Goal: Task Accomplishment & Management: Complete application form

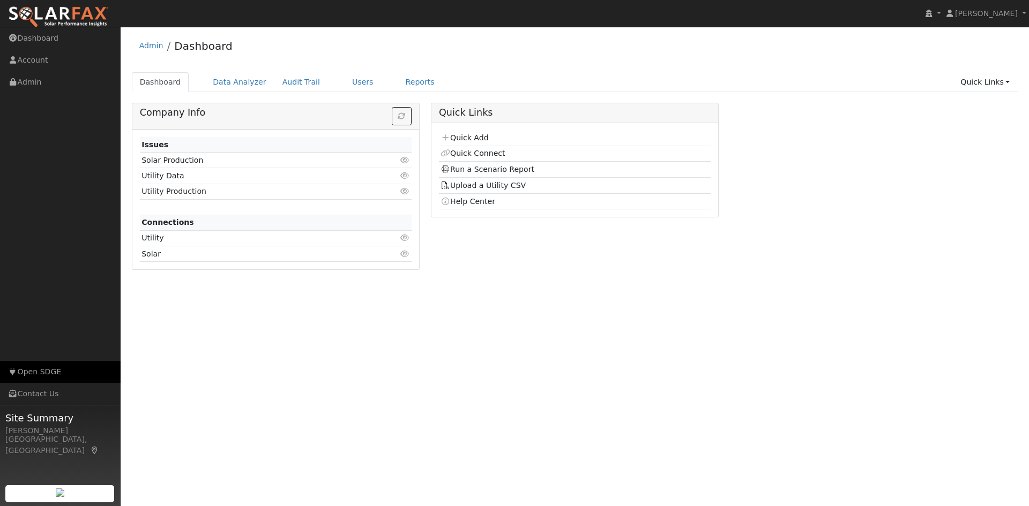
click at [24, 374] on link "Open SDGE" at bounding box center [60, 372] width 121 height 22
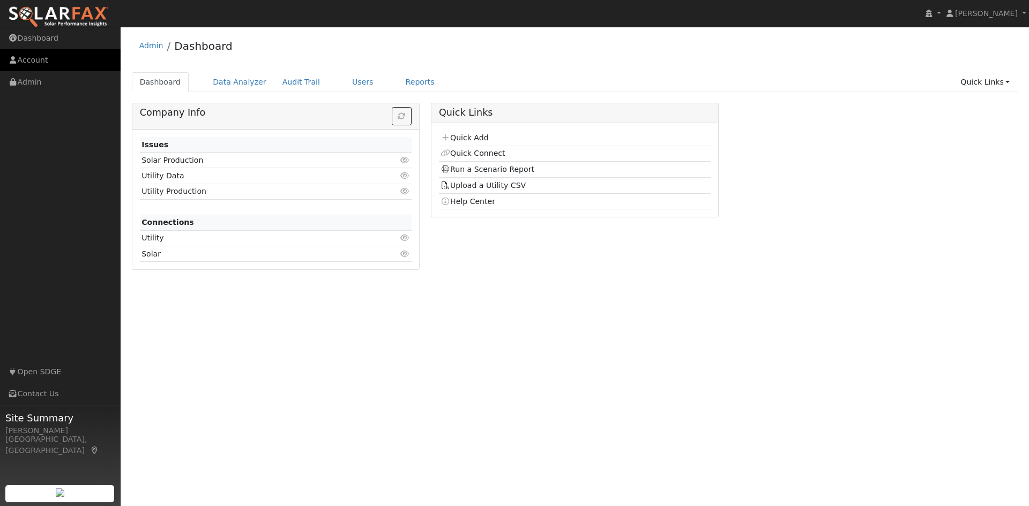
click at [39, 59] on link "Account" at bounding box center [60, 60] width 121 height 22
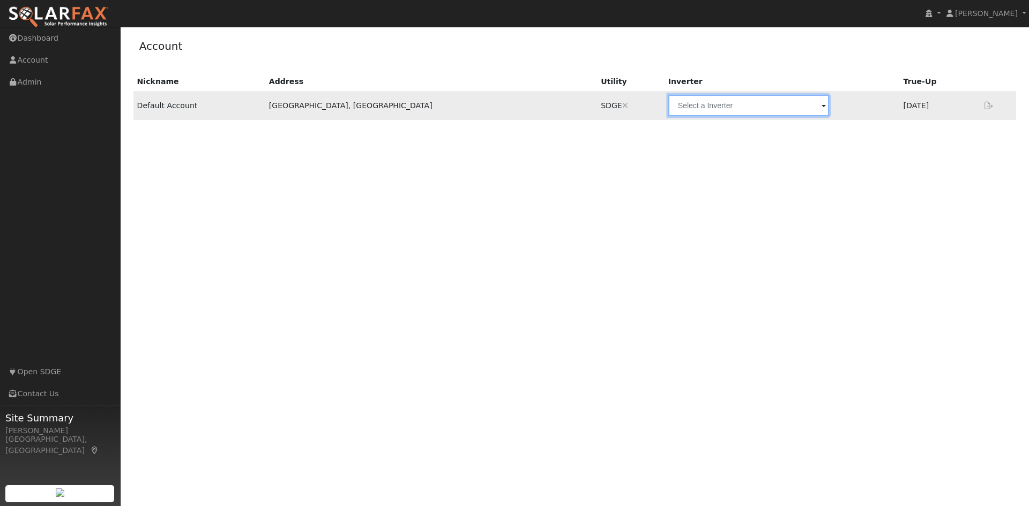
click at [692, 116] on input "text" at bounding box center [748, 105] width 161 height 21
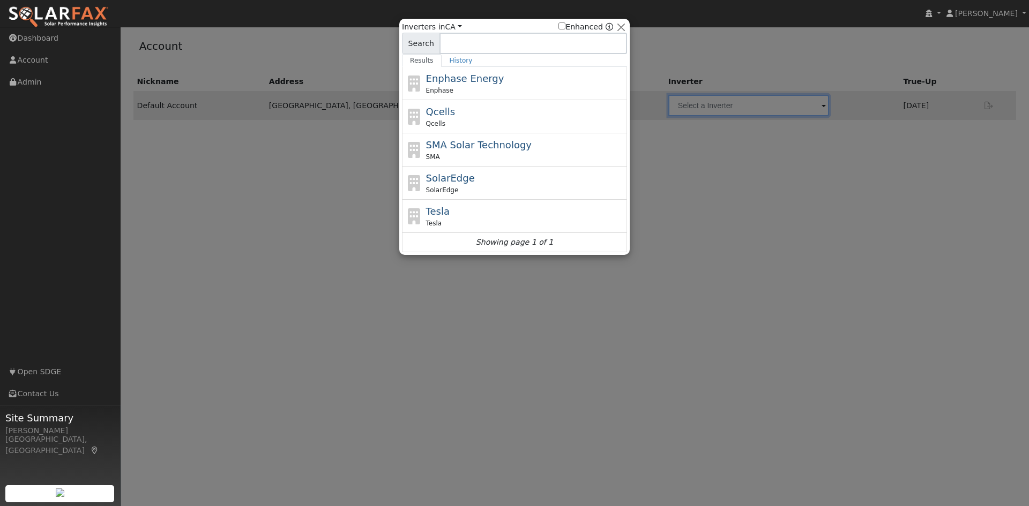
click at [248, 161] on div at bounding box center [514, 253] width 1029 height 506
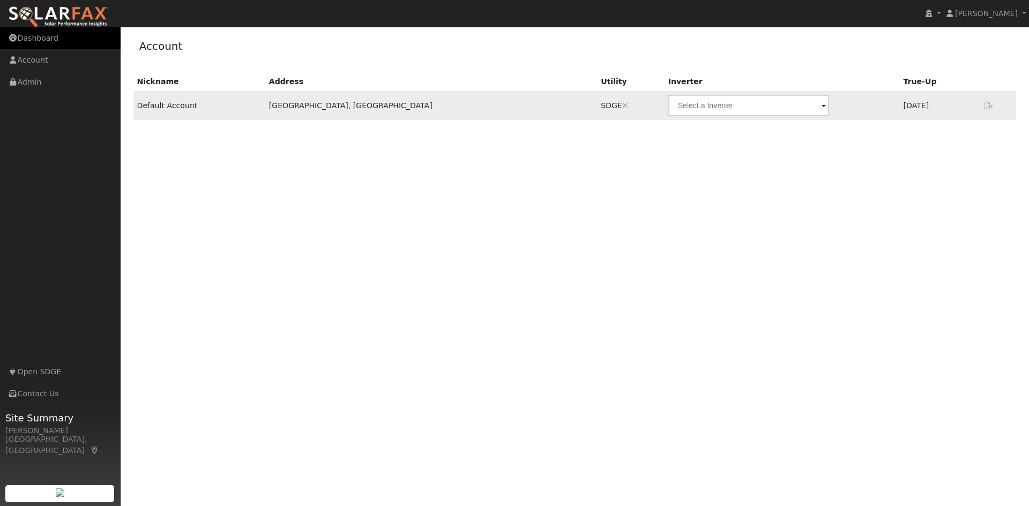
click at [37, 41] on link "Dashboard" at bounding box center [60, 38] width 121 height 22
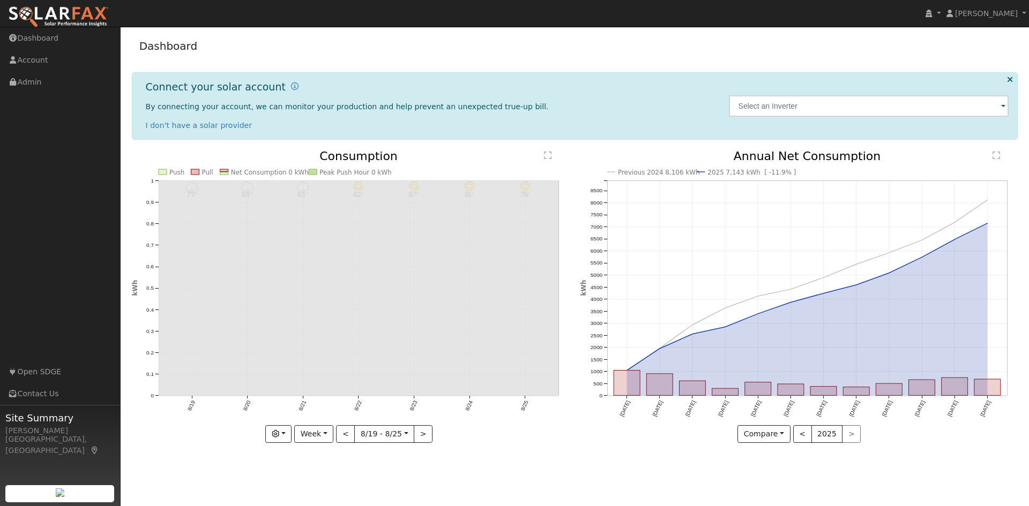
drag, startPoint x: 1009, startPoint y: 81, endPoint x: 966, endPoint y: 89, distance: 43.6
click at [1007, 83] on icon at bounding box center [1010, 80] width 6 height 8
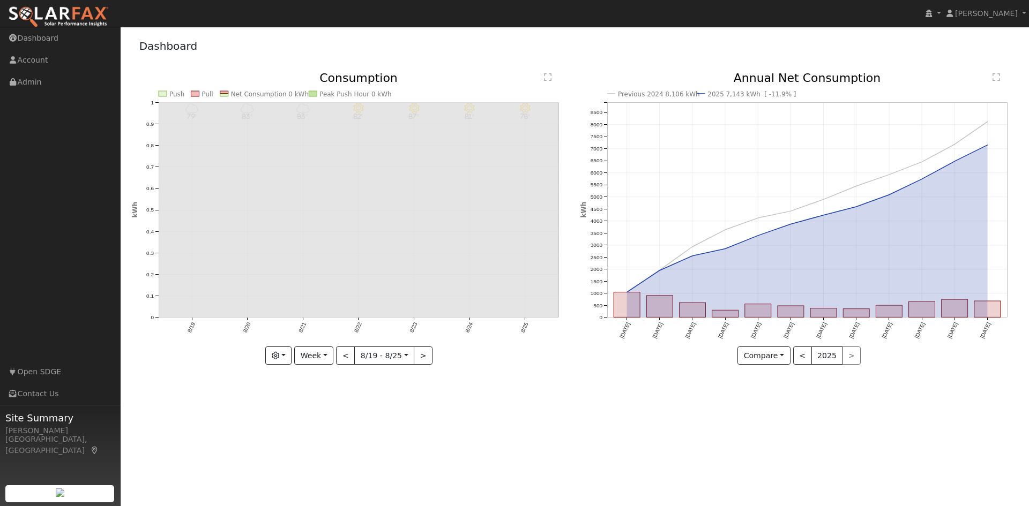
click at [56, 13] on img at bounding box center [58, 17] width 101 height 23
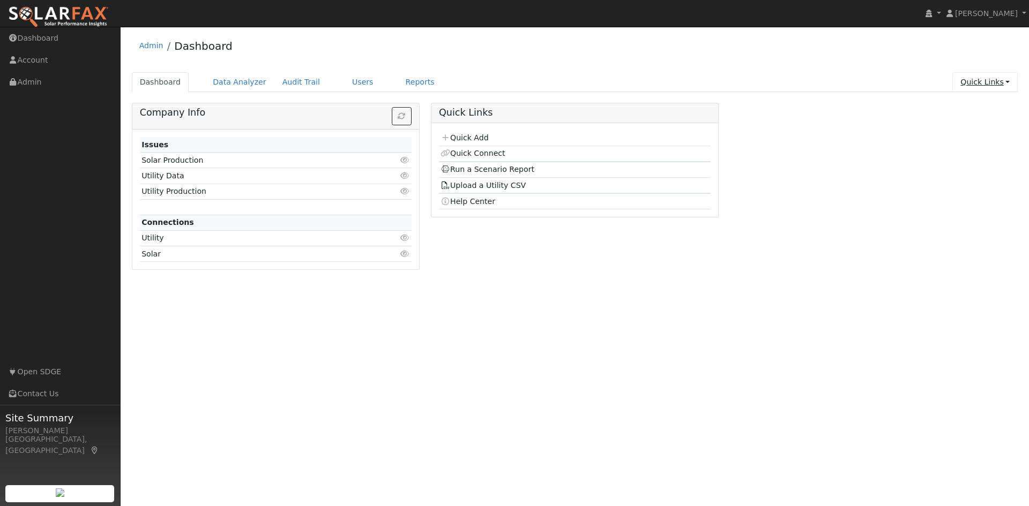
click at [1005, 82] on link "Quick Links" at bounding box center [984, 82] width 65 height 20
click at [946, 106] on link "Quick Add" at bounding box center [963, 105] width 109 height 15
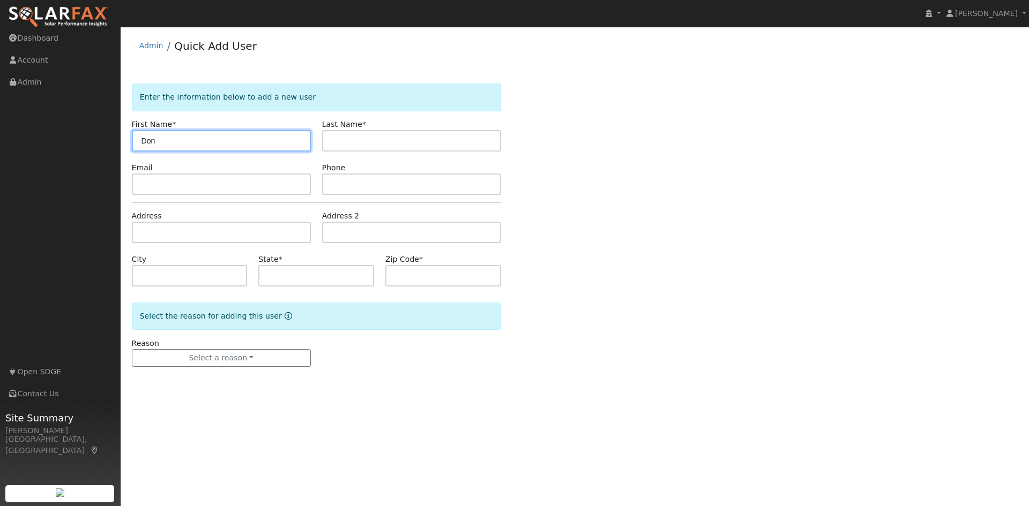
type input "Don"
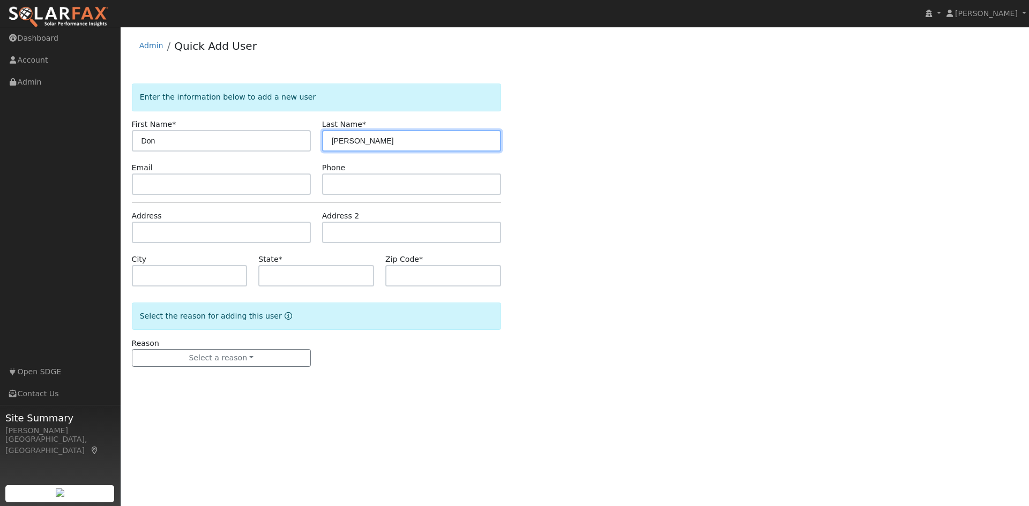
type input "[PERSON_NAME]"
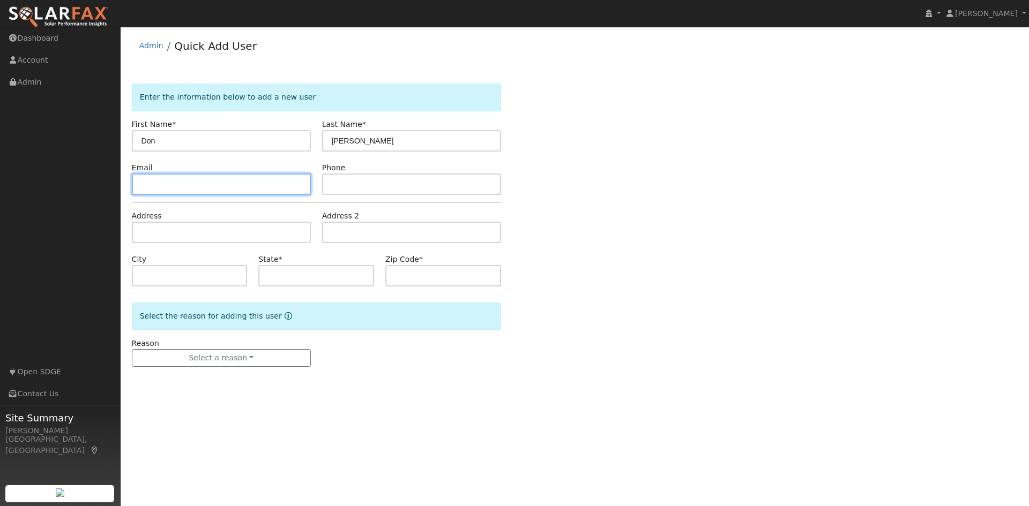
paste input "[EMAIL_ADDRESS][DOMAIN_NAME]"
type input "[EMAIL_ADDRESS][DOMAIN_NAME]"
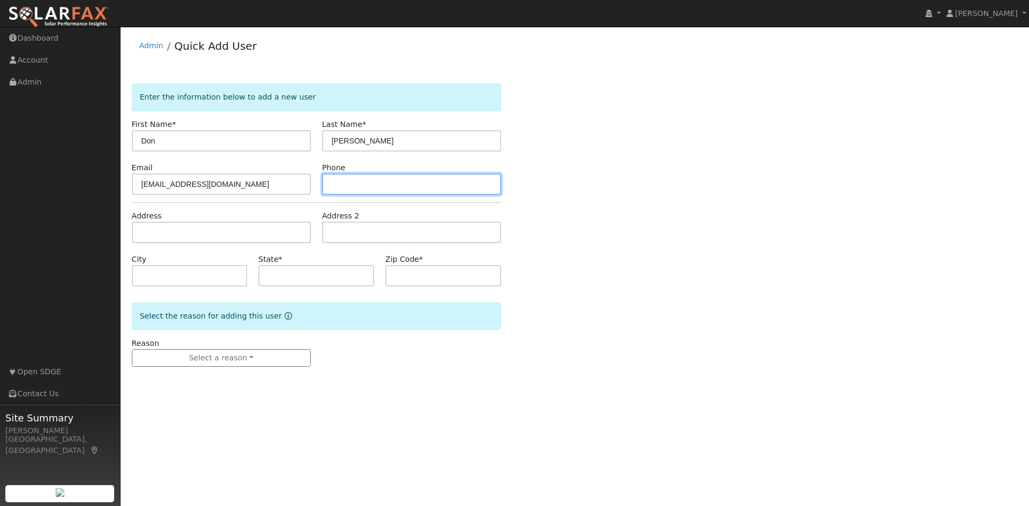
click at [365, 188] on input "text" at bounding box center [411, 184] width 179 height 21
type input "8589674826"
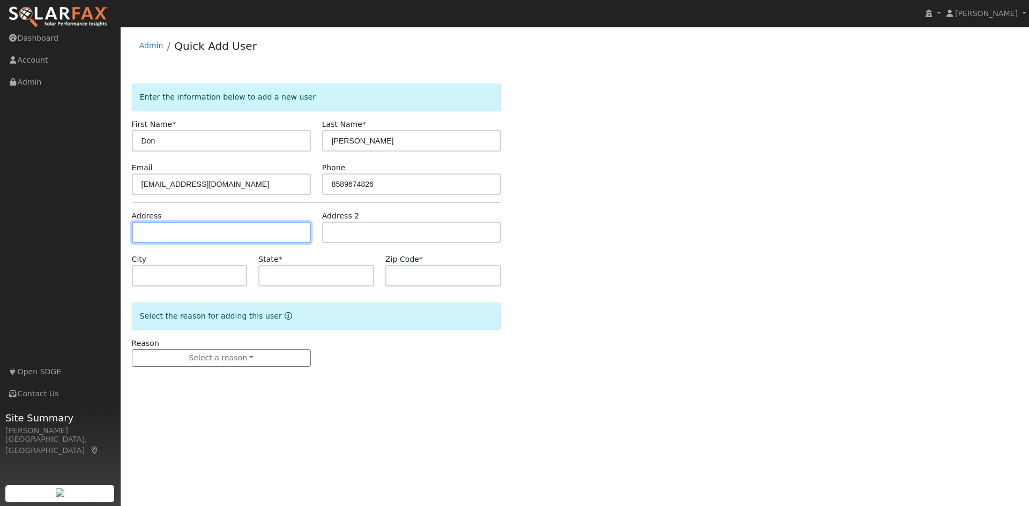
click at [219, 239] on input "text" at bounding box center [221, 232] width 179 height 21
type input "[STREET_ADDRESS]"
type input "Poway"
type input "CA"
type input "92064"
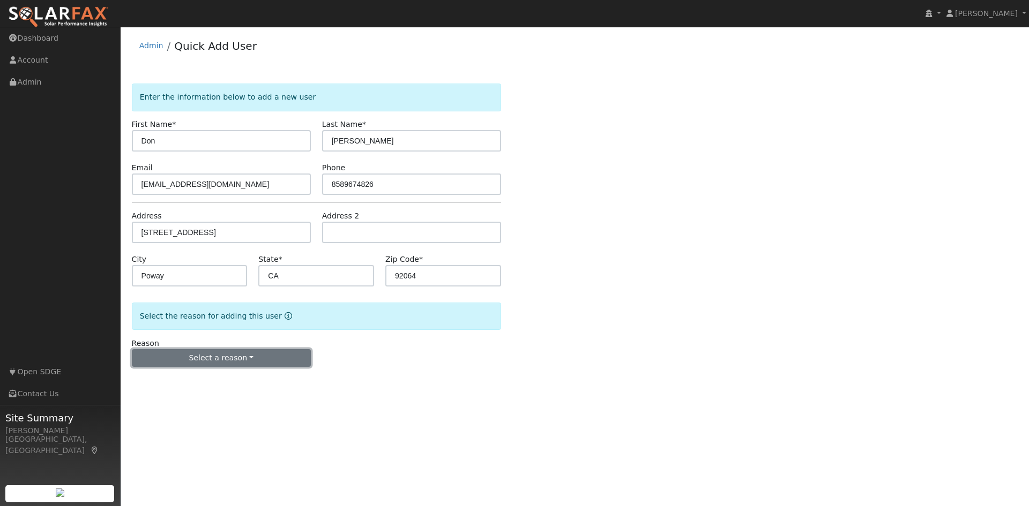
click at [245, 359] on button "Select a reason" at bounding box center [221, 358] width 179 height 18
click at [166, 383] on link "New lead" at bounding box center [191, 380] width 118 height 15
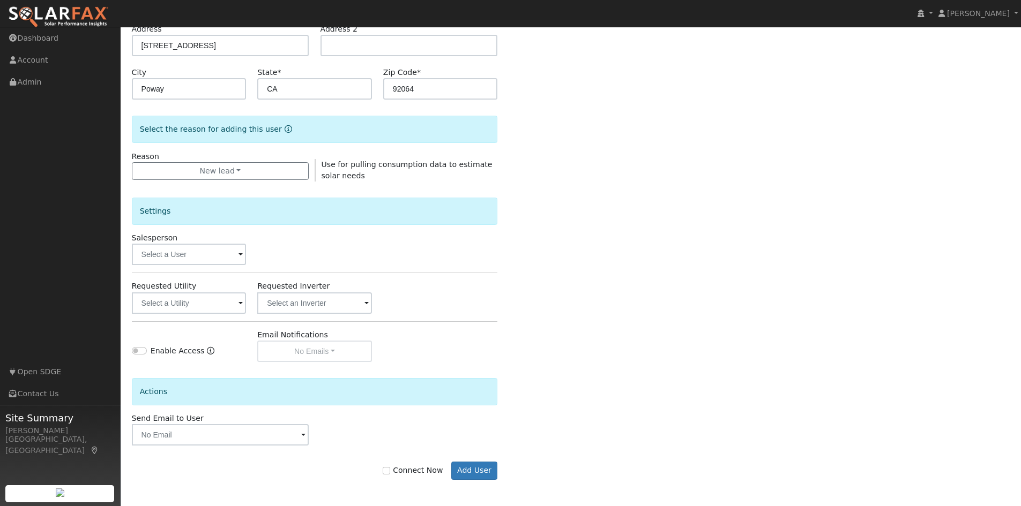
scroll to position [188, 0]
click at [203, 253] on input "text" at bounding box center [189, 253] width 115 height 21
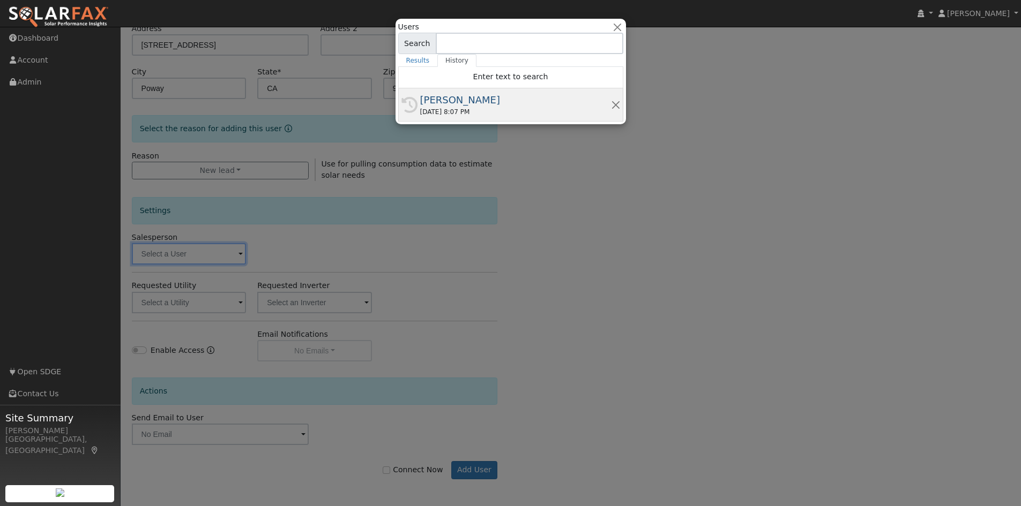
click at [449, 104] on div "[PERSON_NAME]" at bounding box center [515, 100] width 191 height 14
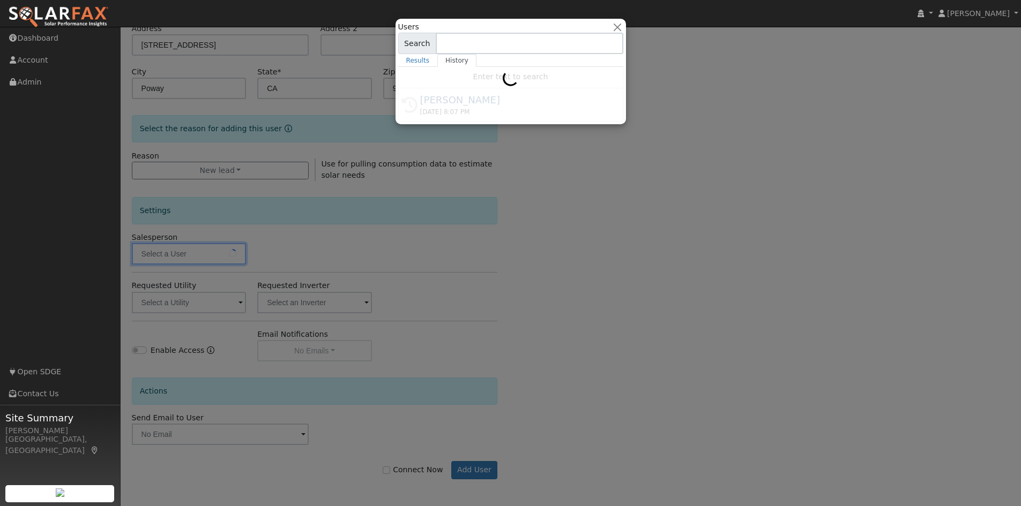
type input "[PERSON_NAME]"
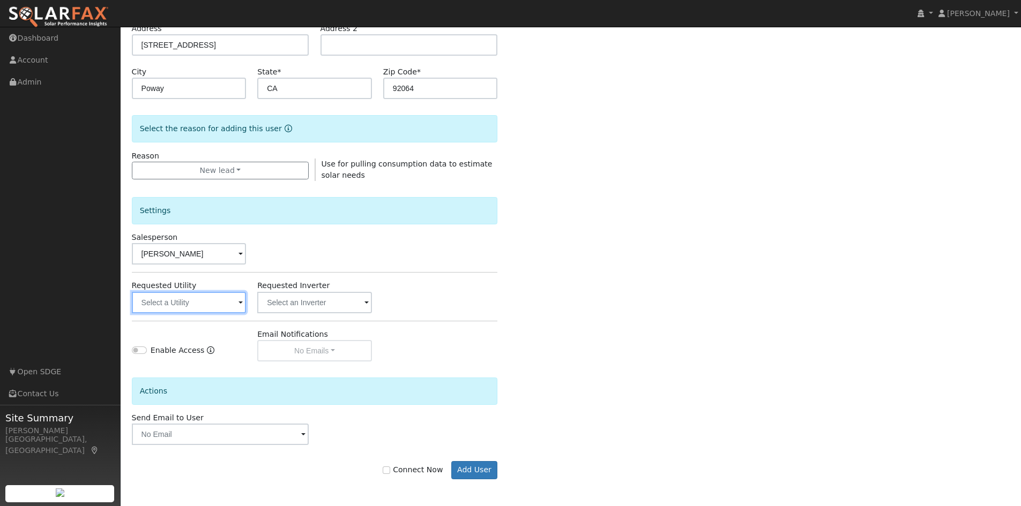
click at [191, 311] on input "text" at bounding box center [189, 302] width 115 height 21
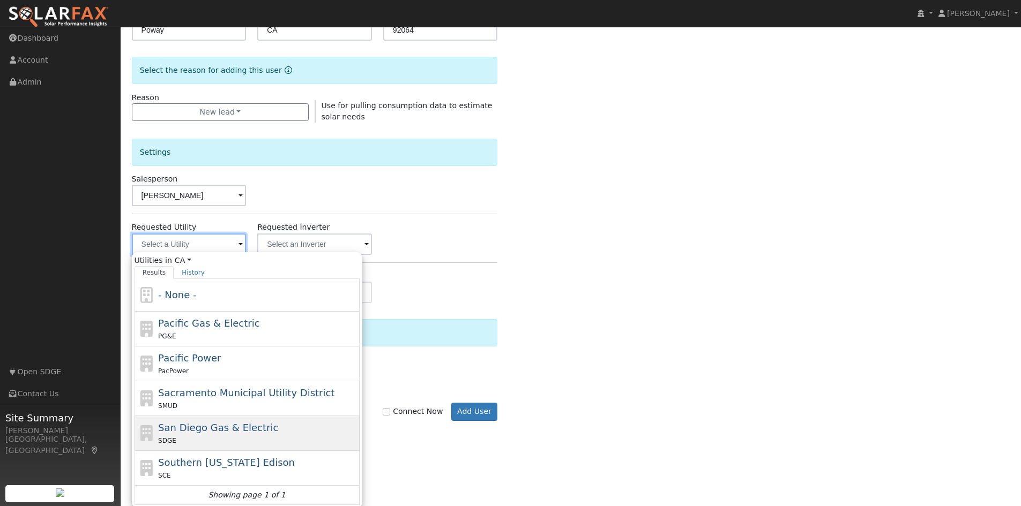
scroll to position [248, 0]
click at [220, 433] on div "San Diego Gas & Electric SDGE" at bounding box center [257, 432] width 199 height 26
type input "San Diego Gas & Electric"
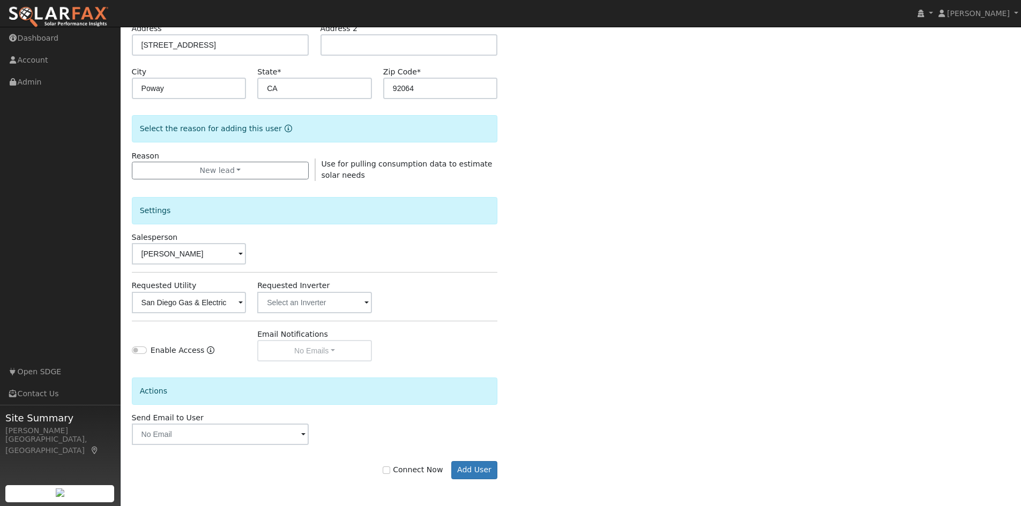
click at [300, 355] on div "Email Notifications No Emails No Emails Weekly Emails Monthly Emails" at bounding box center [315, 345] width 126 height 33
click at [246, 303] on input "text" at bounding box center [189, 302] width 115 height 21
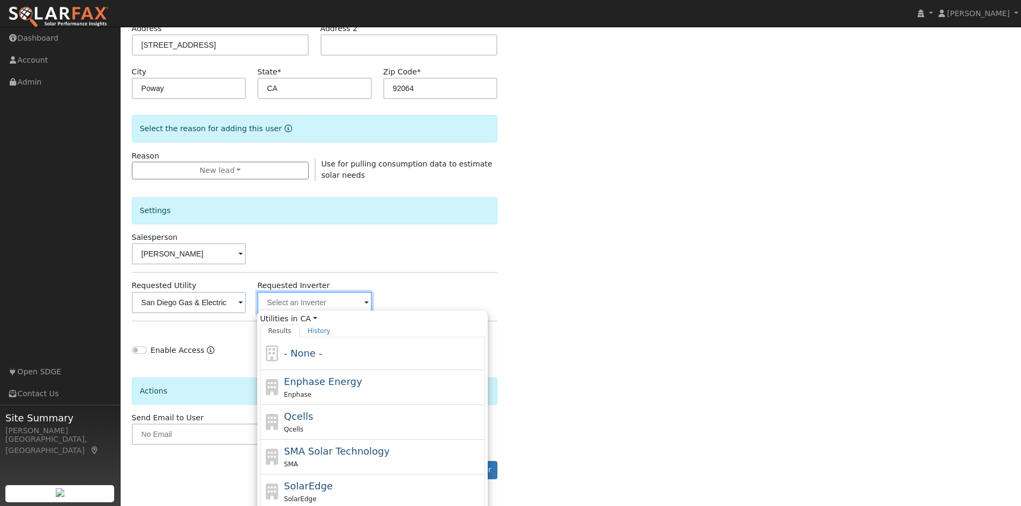
click at [246, 303] on input "text" at bounding box center [189, 302] width 115 height 21
click at [201, 329] on div "Enable Access" at bounding box center [189, 345] width 126 height 33
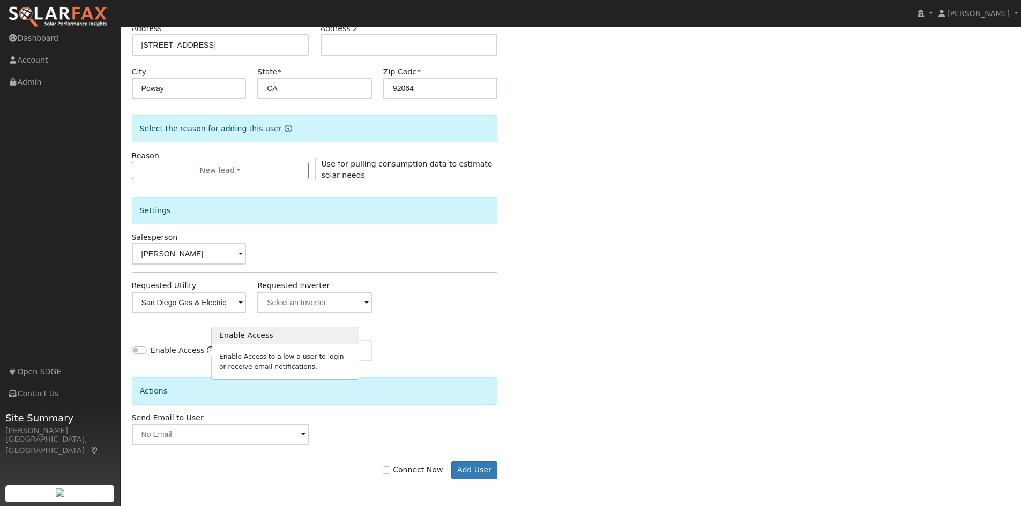
click at [207, 349] on icon "Enable Access" at bounding box center [211, 351] width 8 height 8
click at [207, 350] on icon "Enable Access" at bounding box center [211, 351] width 8 height 8
click at [180, 335] on div "Enable Access" at bounding box center [189, 345] width 126 height 33
click at [327, 355] on div "Email Notifications No Emails No Emails Weekly Emails Monthly Emails" at bounding box center [315, 345] width 126 height 33
click at [139, 347] on input "Enable Access" at bounding box center [139, 351] width 15 height 8
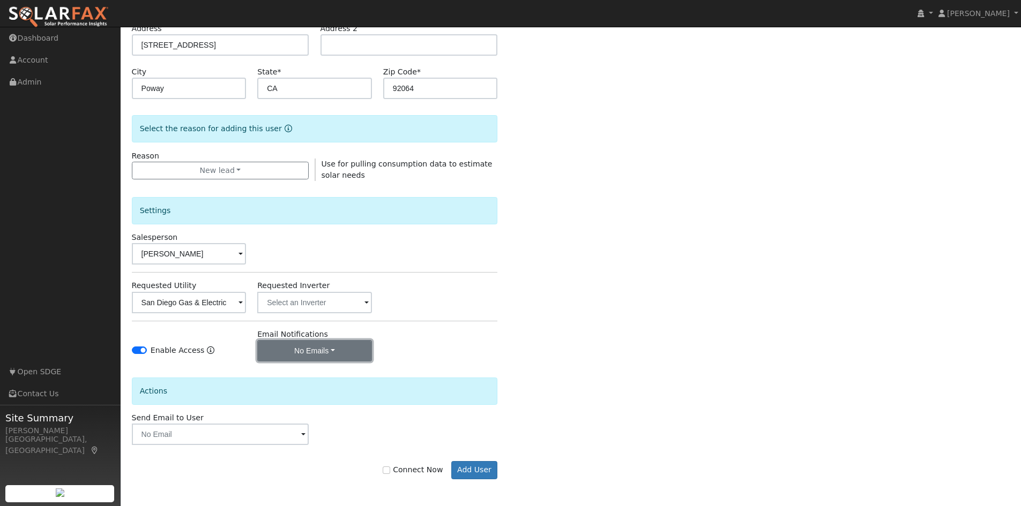
click at [308, 348] on button "No Emails" at bounding box center [314, 350] width 115 height 21
click at [138, 347] on input "Enable Access" at bounding box center [139, 351] width 15 height 8
checkbox input "false"
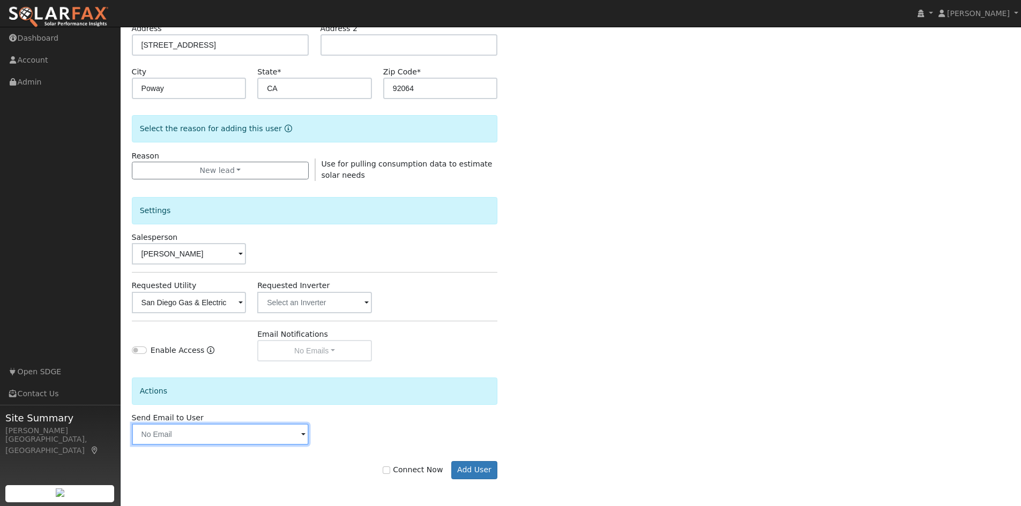
click at [197, 441] on input "text" at bounding box center [220, 434] width 177 height 21
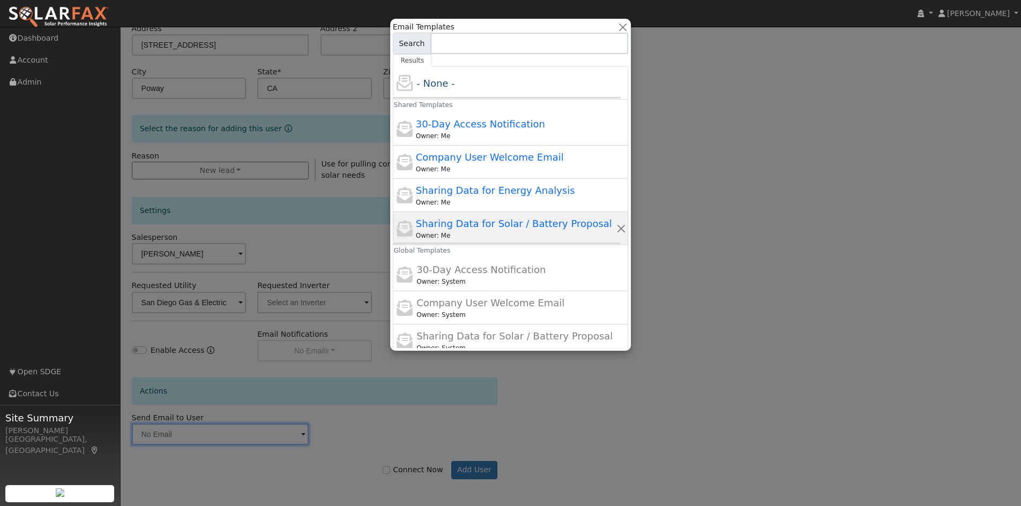
click at [536, 226] on span "Sharing Data for Solar / Battery Proposal" at bounding box center [514, 223] width 196 height 11
type input "Sharing Data for Solar / Battery Proposal"
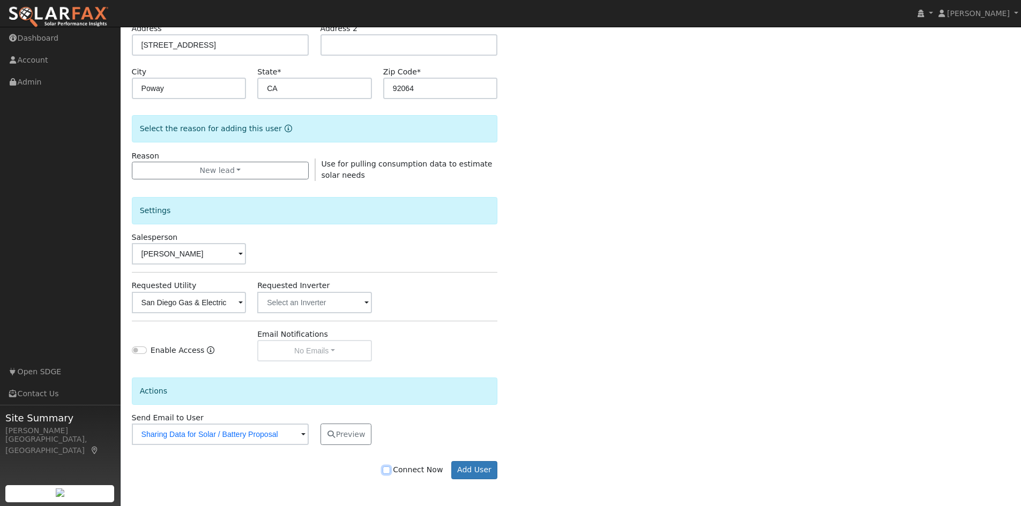
click at [390, 471] on input "Connect Now" at bounding box center [387, 471] width 8 height 8
checkbox input "true"
click at [468, 469] on button "Add User" at bounding box center [474, 470] width 47 height 18
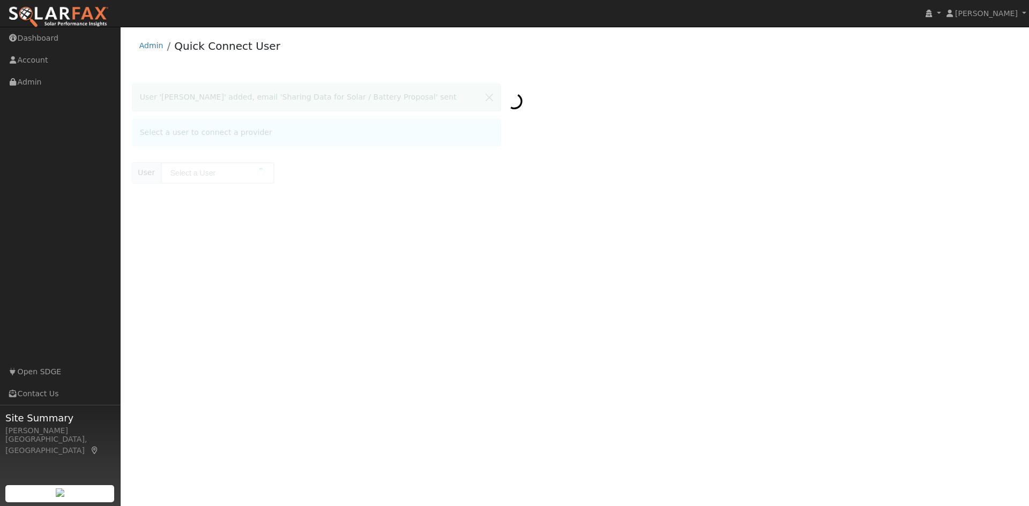
type input "[PERSON_NAME]"
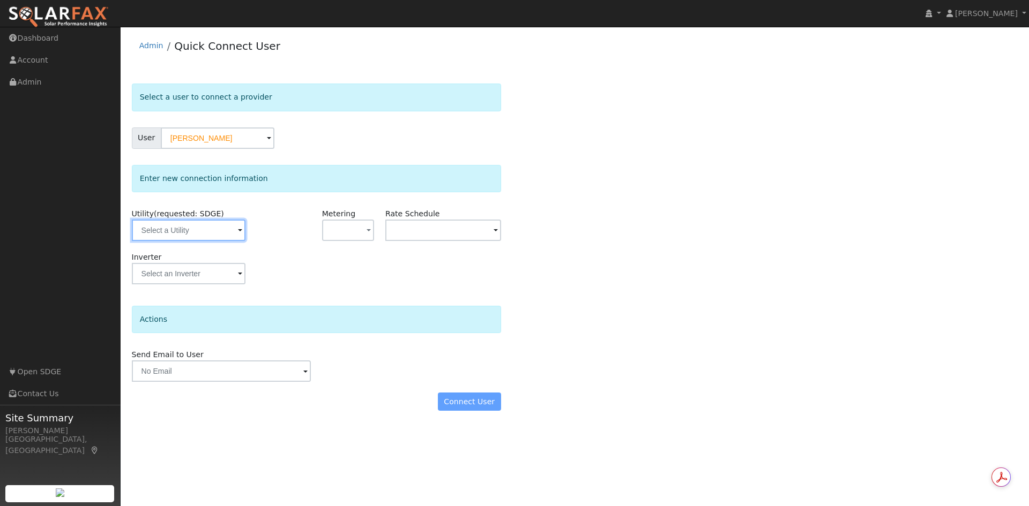
click at [207, 230] on input "text" at bounding box center [189, 230] width 114 height 21
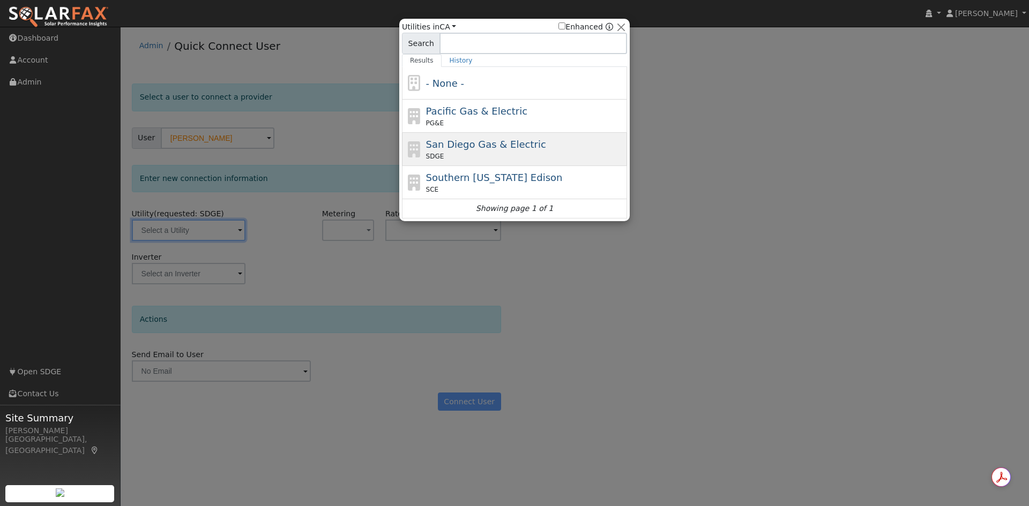
click at [507, 149] on span "San Diego Gas & Electric" at bounding box center [486, 144] width 120 height 11
type input "SDGE"
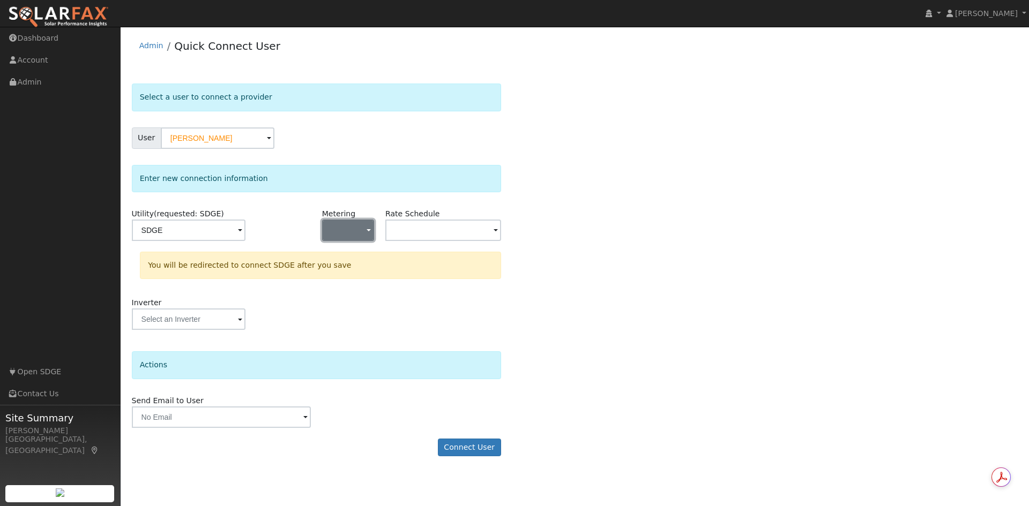
click at [367, 235] on span "button" at bounding box center [368, 231] width 4 height 11
click at [355, 269] on link "NEM" at bounding box center [360, 268] width 74 height 15
click at [245, 226] on input "text" at bounding box center [189, 230] width 114 height 21
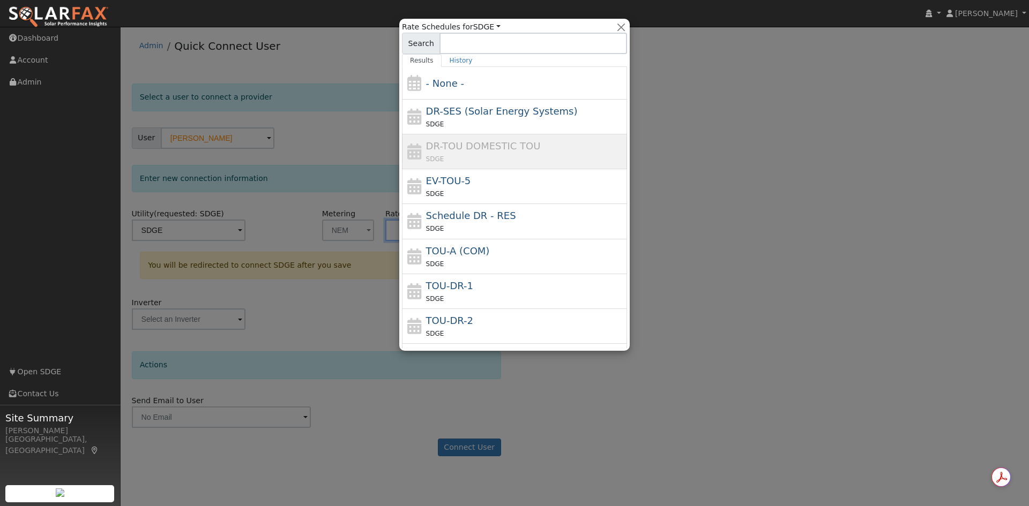
click at [693, 313] on div at bounding box center [514, 253] width 1029 height 506
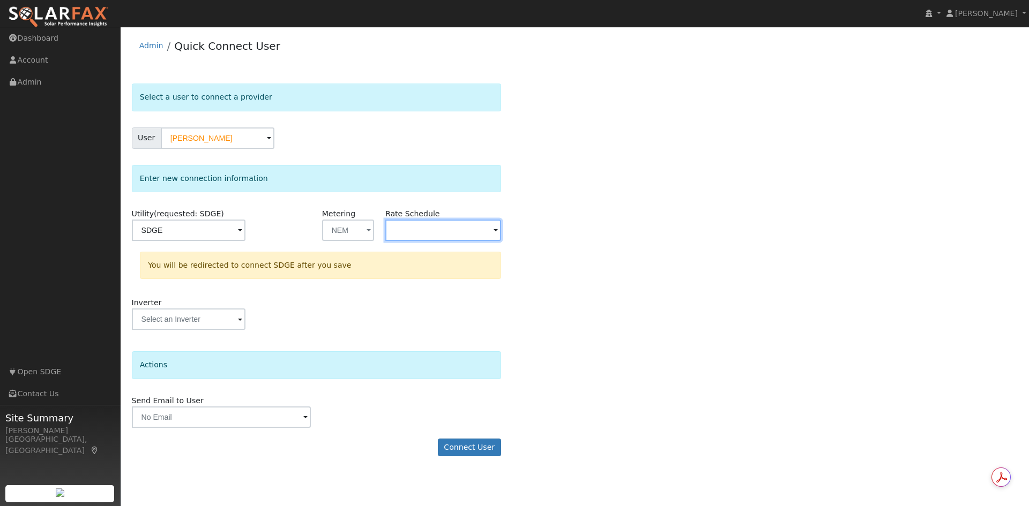
click at [245, 233] on input "text" at bounding box center [189, 230] width 114 height 21
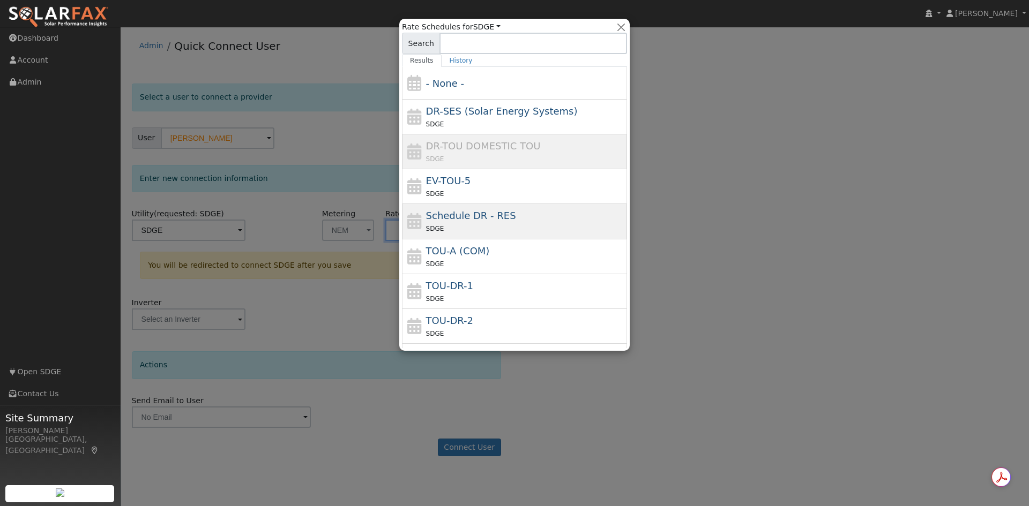
click at [494, 211] on span "Schedule DR - RES" at bounding box center [471, 215] width 90 height 11
type input "Schedule DR - RES"
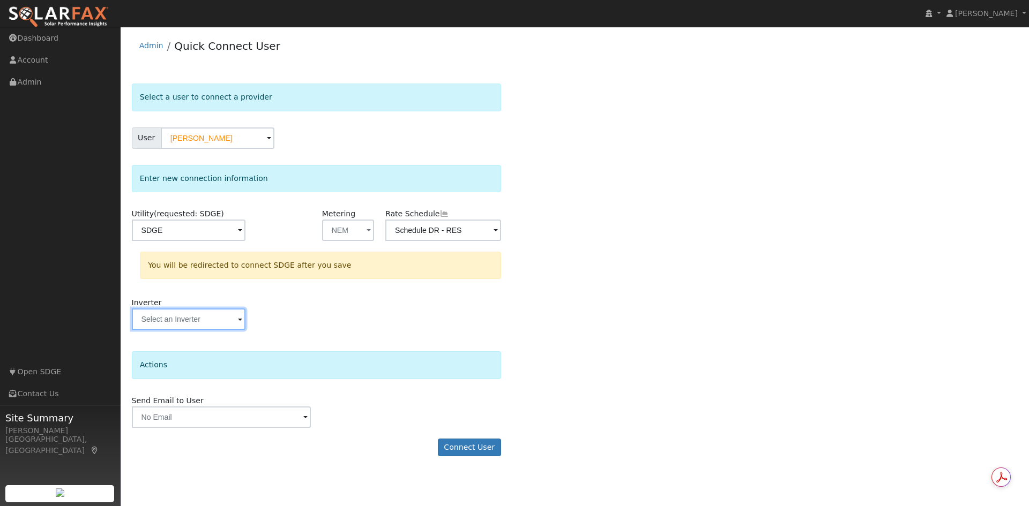
click at [212, 241] on input "text" at bounding box center [189, 230] width 114 height 21
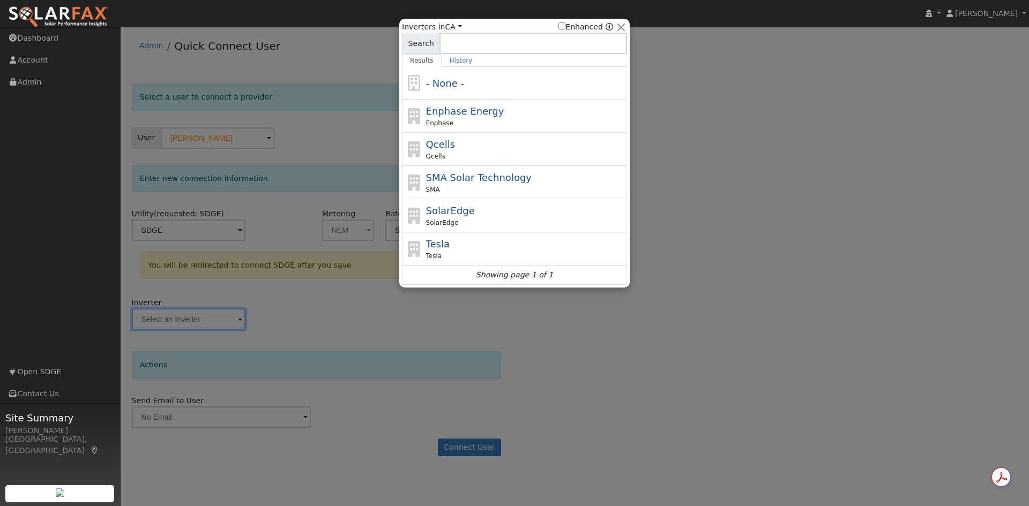
drag, startPoint x: 380, startPoint y: 300, endPoint x: 332, endPoint y: 346, distance: 66.7
click at [380, 301] on div at bounding box center [514, 253] width 1029 height 506
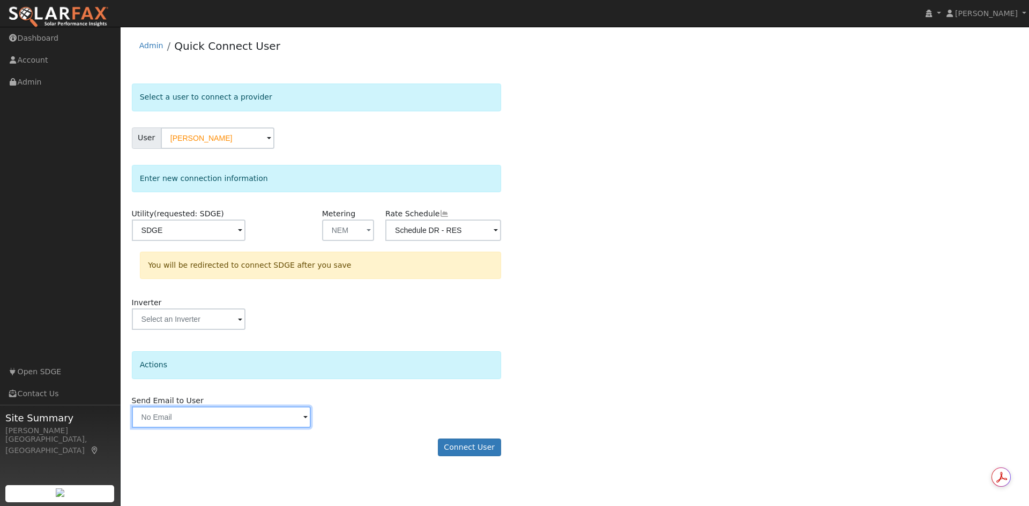
click at [214, 423] on input "text" at bounding box center [221, 417] width 179 height 21
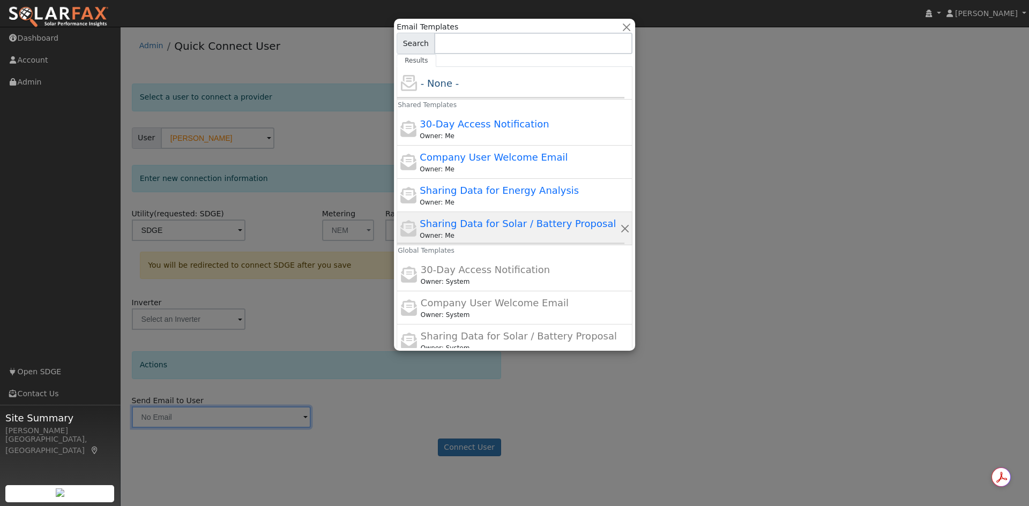
click at [522, 229] on span "Sharing Data for Solar / Battery Proposal" at bounding box center [517, 223] width 196 height 11
type input "Sharing Data for Solar / Battery Proposal"
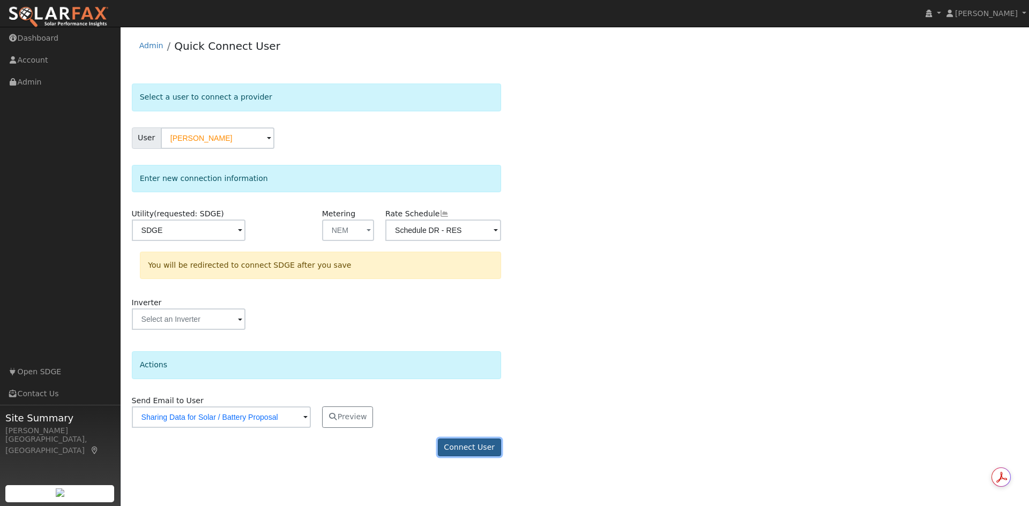
click at [484, 448] on button "Connect User" at bounding box center [469, 448] width 63 height 18
